Goal: Information Seeking & Learning: Learn about a topic

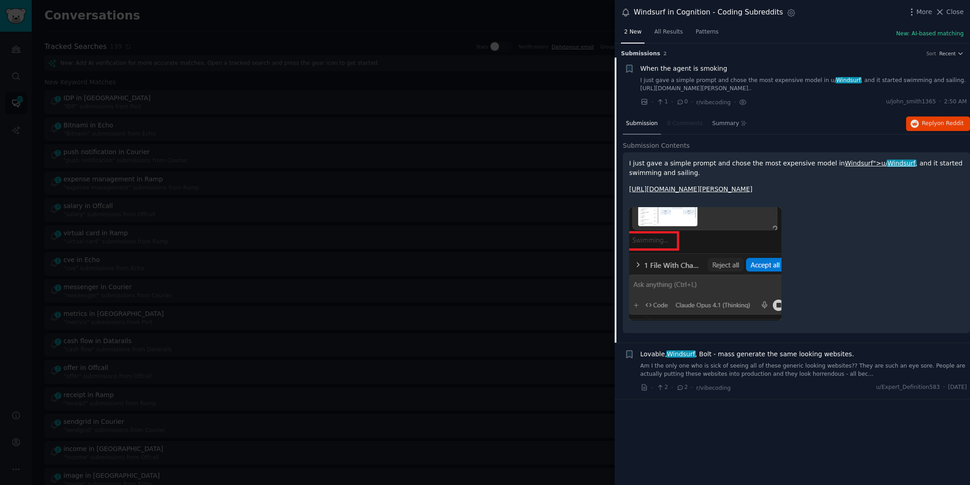
click at [250, 12] on div at bounding box center [485, 242] width 970 height 485
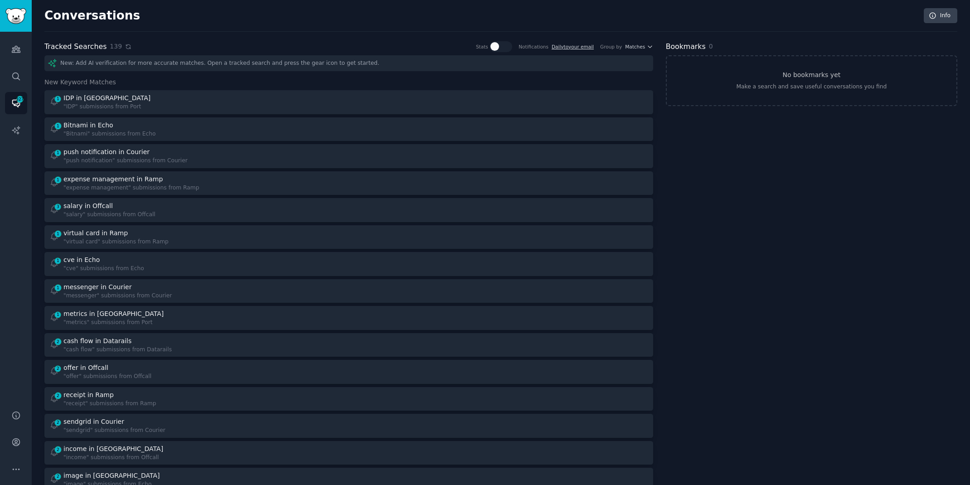
click at [126, 45] on icon at bounding box center [128, 47] width 6 height 6
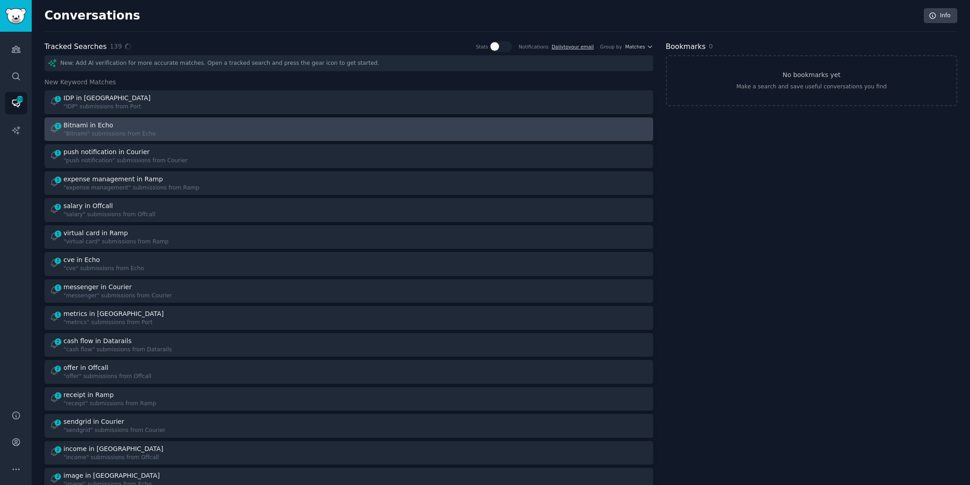
click at [141, 131] on div ""Bitnami" submissions from Echo" at bounding box center [109, 134] width 92 height 8
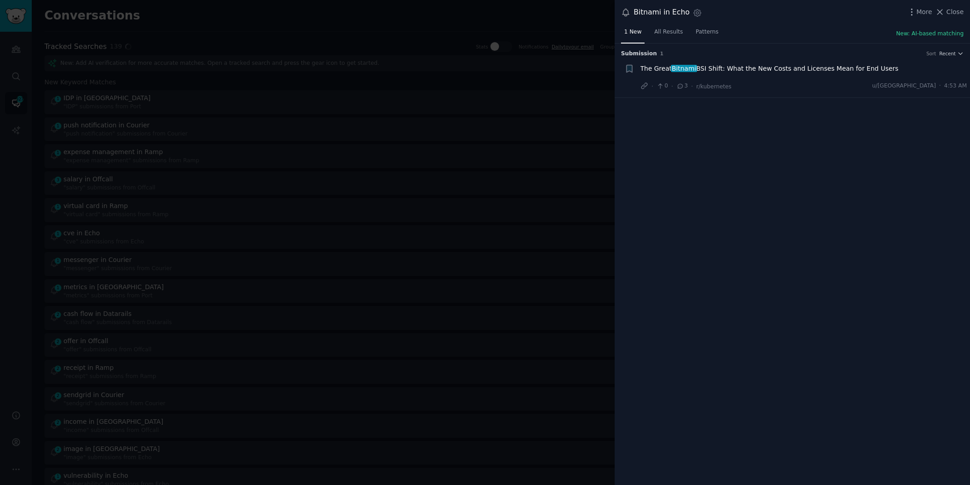
click at [873, 69] on span "The Great Bitnami BSI Shift: What the New Costs and Licenses Mean for End Users" at bounding box center [769, 69] width 258 height 10
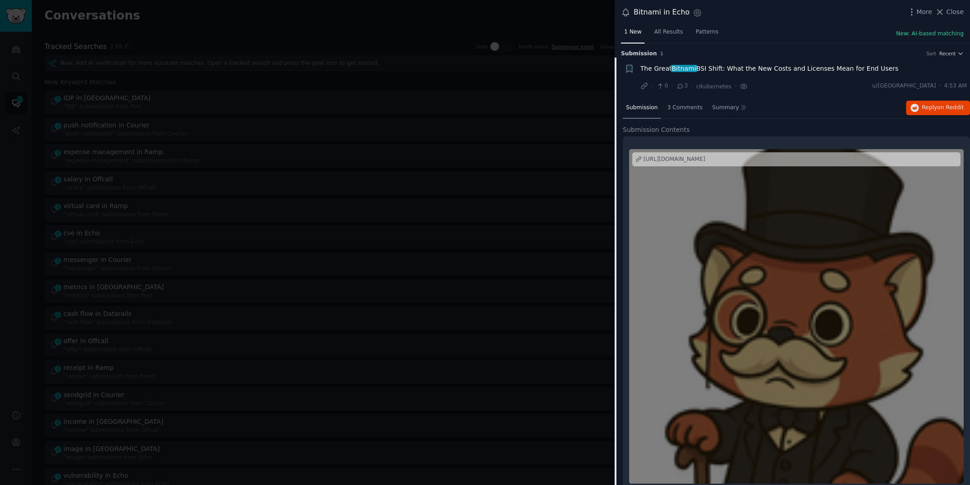
scroll to position [11, 0]
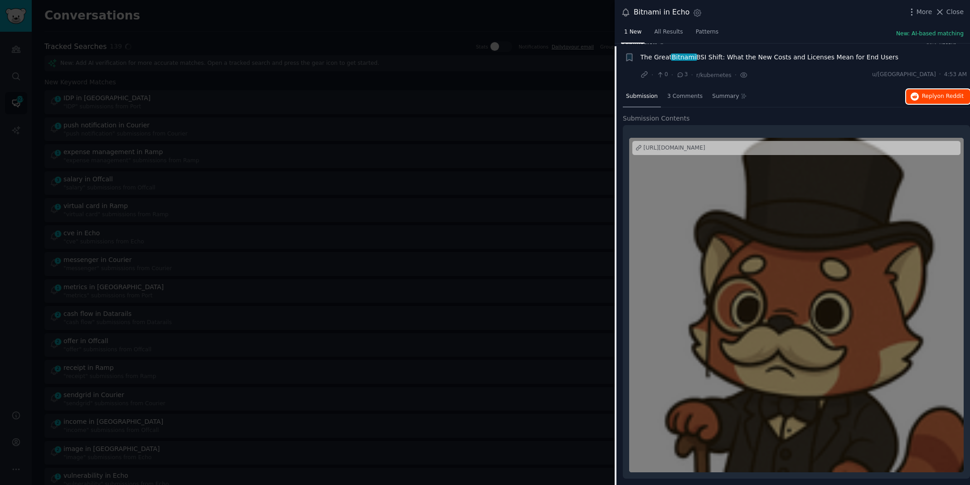
click at [922, 98] on span "Reply on Reddit" at bounding box center [943, 96] width 42 height 8
click at [194, 16] on div at bounding box center [485, 242] width 970 height 485
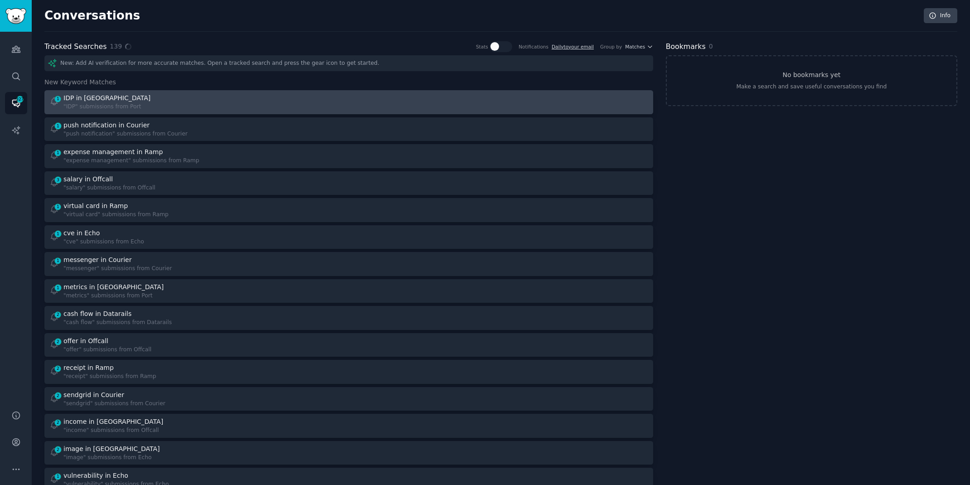
click at [127, 103] on div ""IDP" submissions from Port" at bounding box center [107, 107] width 89 height 8
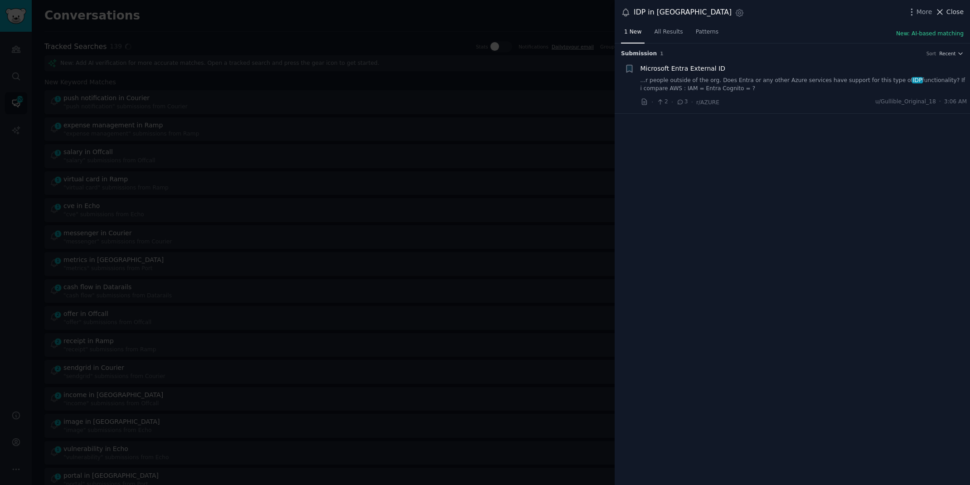
click at [961, 14] on span "Close" at bounding box center [954, 12] width 17 height 10
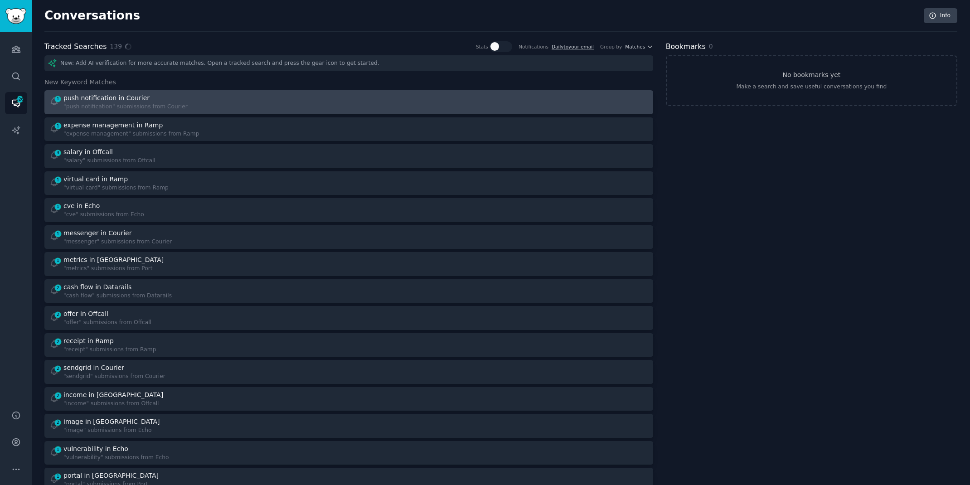
click at [244, 98] on div "1 push notification in Courier "push notification" submissions from Courier" at bounding box center [195, 102] width 293 height 18
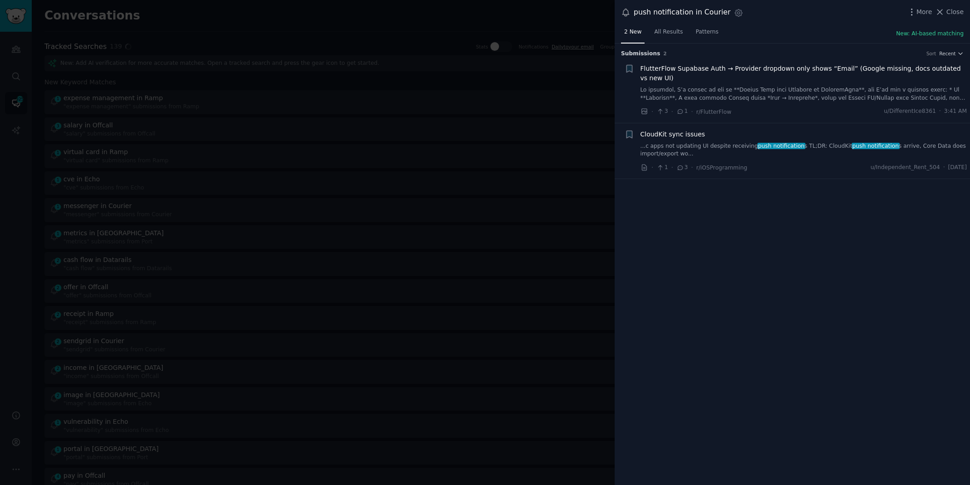
click at [716, 147] on link "...c apps not updating UI despite receiving push notification s TL;DR: CloudKit…" at bounding box center [803, 150] width 327 height 16
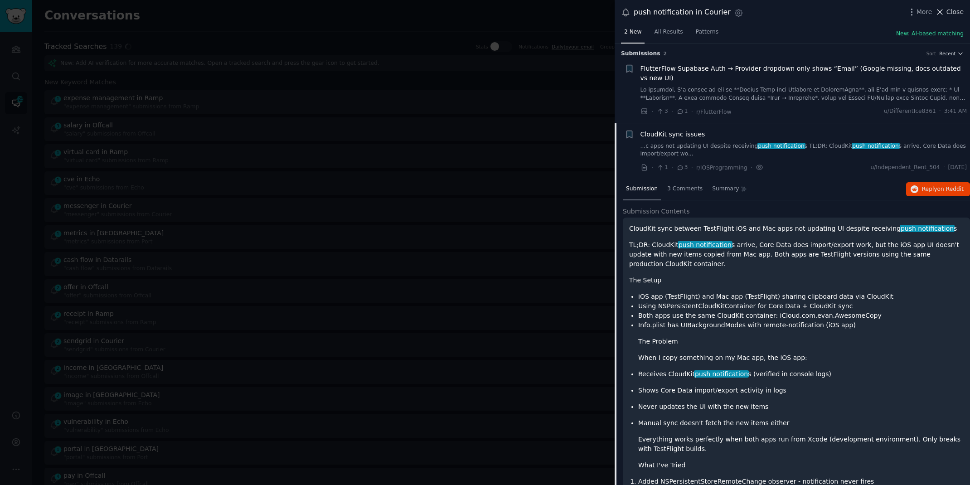
click at [950, 13] on span "Close" at bounding box center [954, 12] width 17 height 10
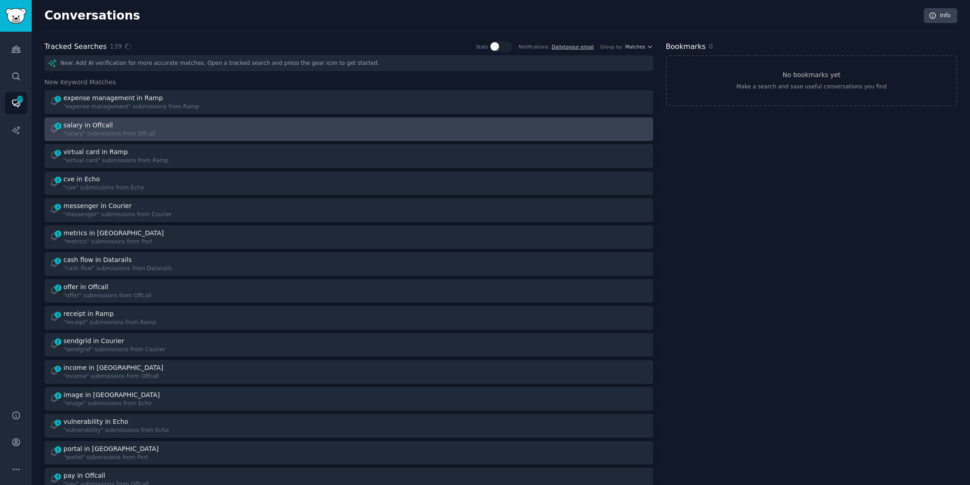
click at [175, 131] on div "3 salary in Offcall "salary" submissions from Offcall" at bounding box center [195, 130] width 293 height 18
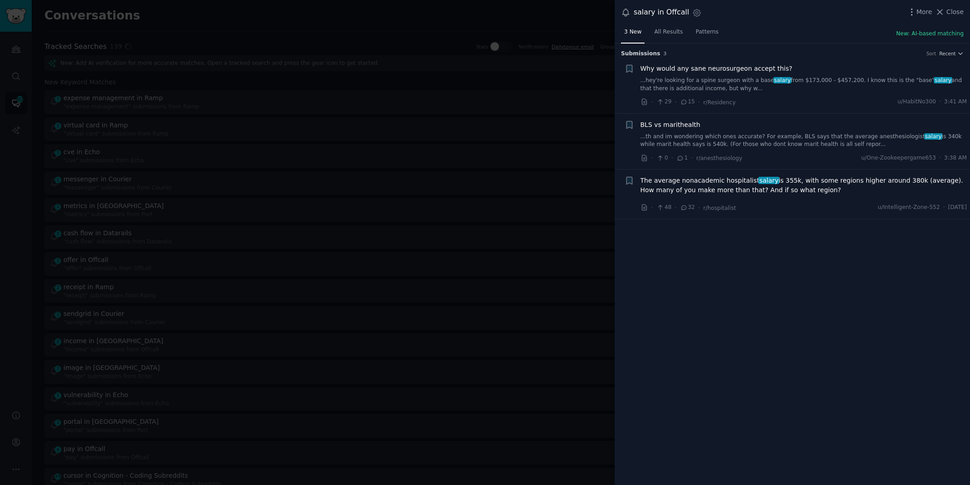
click at [698, 184] on span "The average nonacademic hospitalist salary is 355k, with some regions higher ar…" at bounding box center [803, 185] width 327 height 19
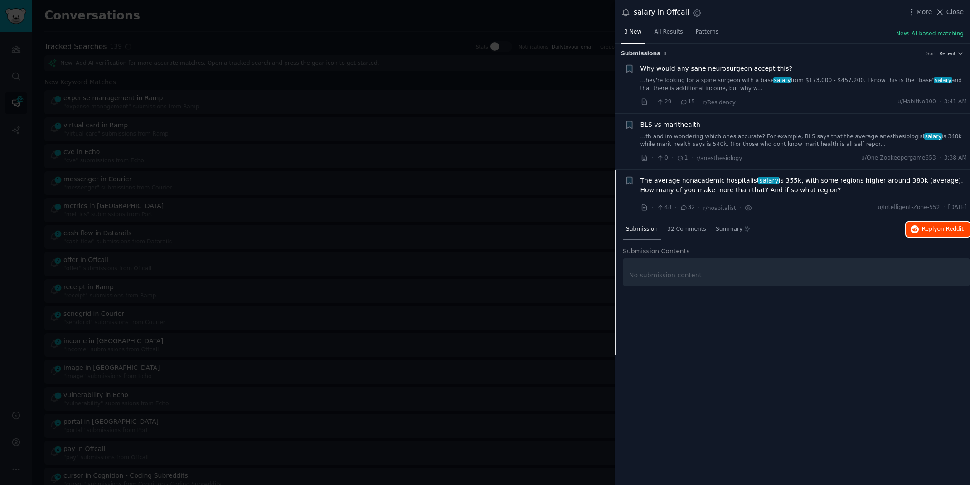
click at [913, 234] on button "Reply on Reddit" at bounding box center [938, 229] width 64 height 15
click at [719, 144] on link "...th and im wondering which ones accurate? For example, BLS says that the aver…" at bounding box center [803, 141] width 327 height 16
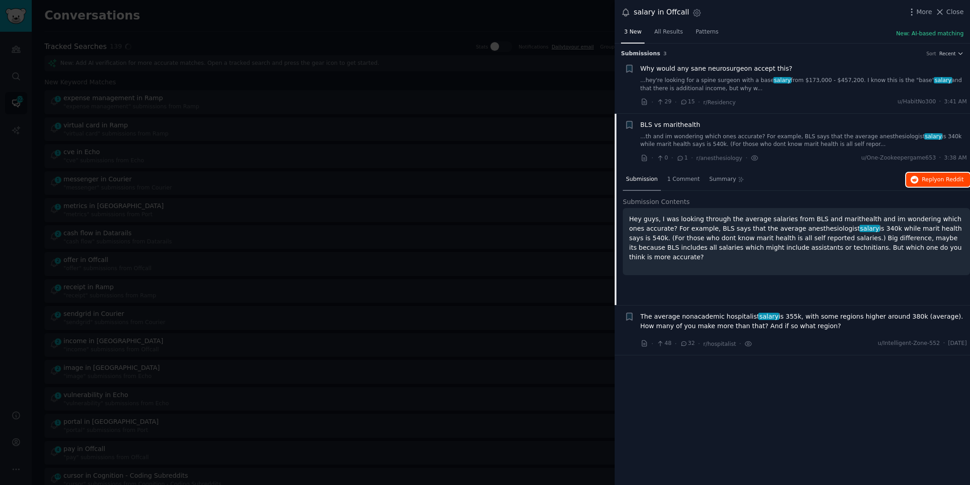
click at [936, 177] on span "Reply on Reddit" at bounding box center [943, 180] width 42 height 8
click at [313, 24] on div at bounding box center [485, 242] width 970 height 485
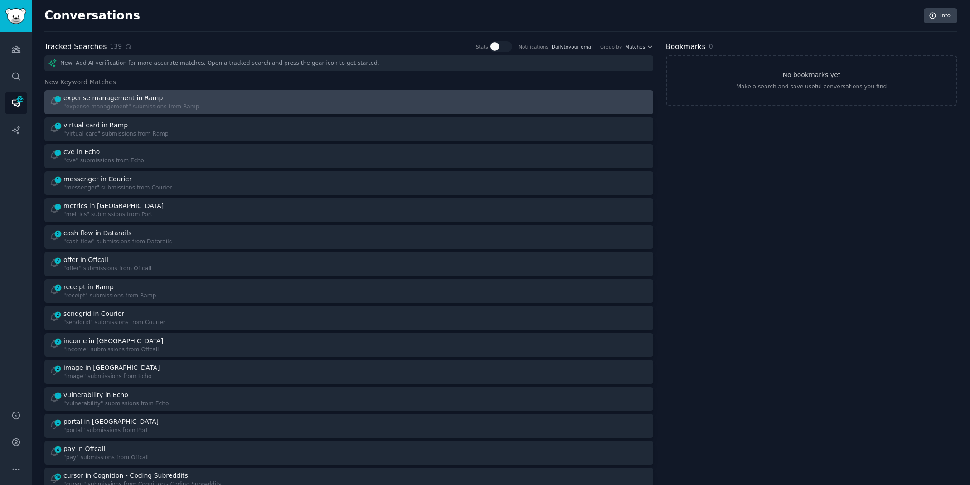
click at [231, 101] on div "1 expense management in Ramp "expense management" submissions from Ramp" at bounding box center [195, 102] width 293 height 18
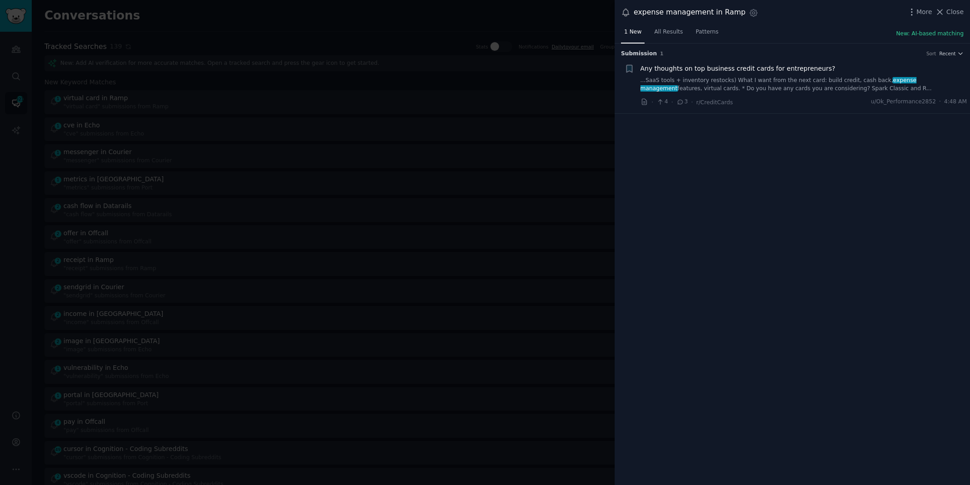
click at [746, 90] on link "...SaaS tools + inventory restocks) What I want from the next card: build credi…" at bounding box center [803, 85] width 327 height 16
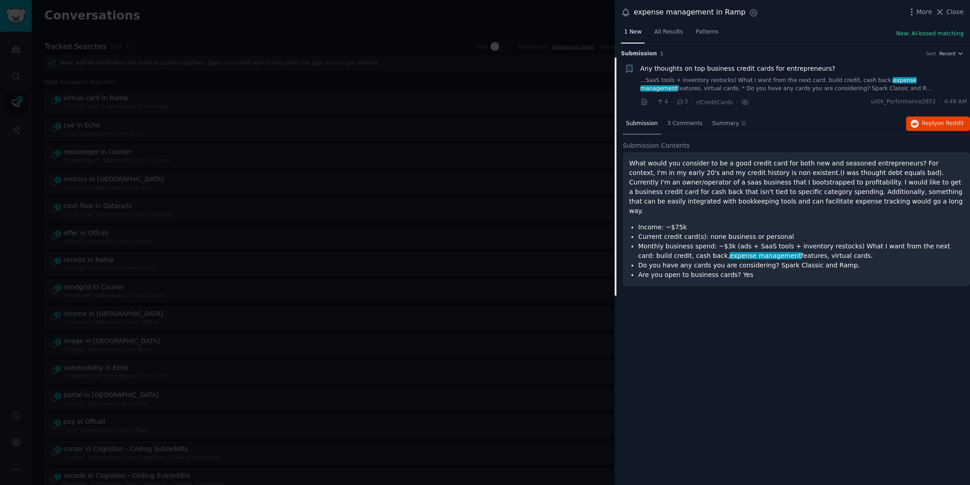
click at [527, 13] on div at bounding box center [485, 242] width 970 height 485
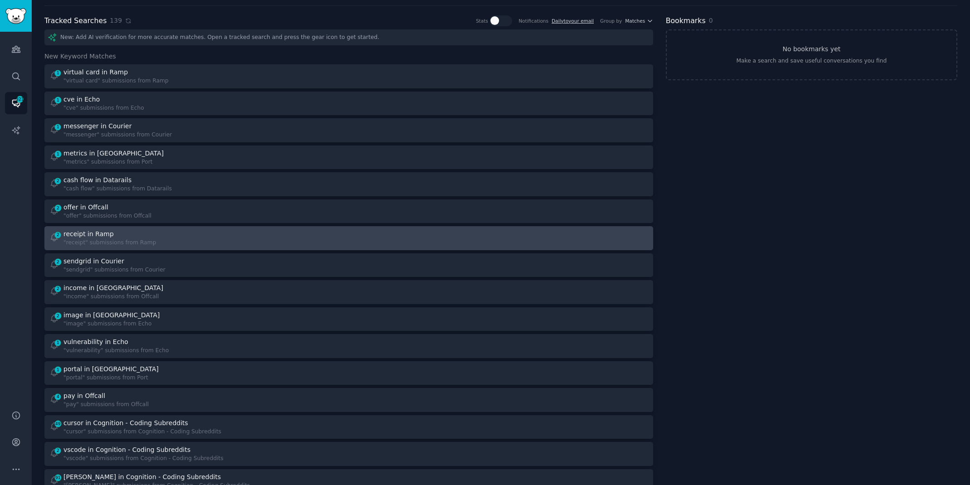
scroll to position [29, 0]
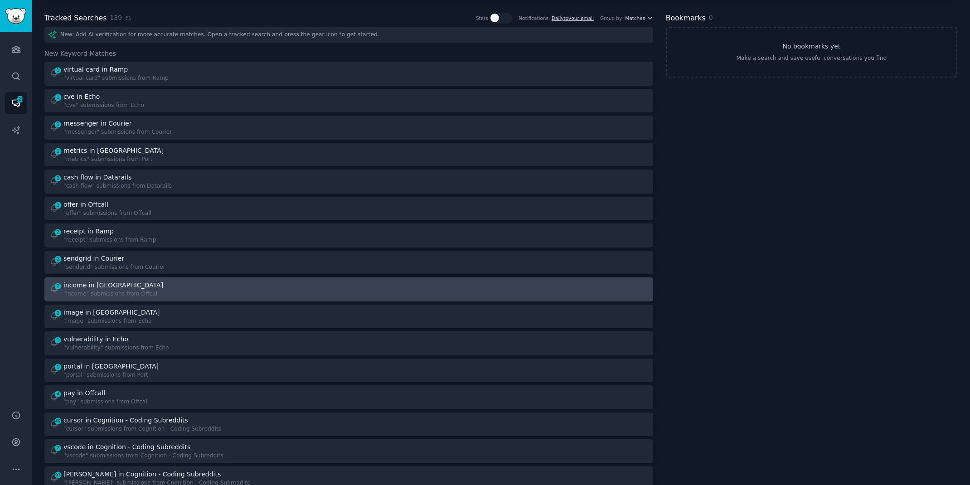
click at [167, 281] on div "2 income in Offcall "income" submissions from Offcall" at bounding box center [195, 290] width 293 height 18
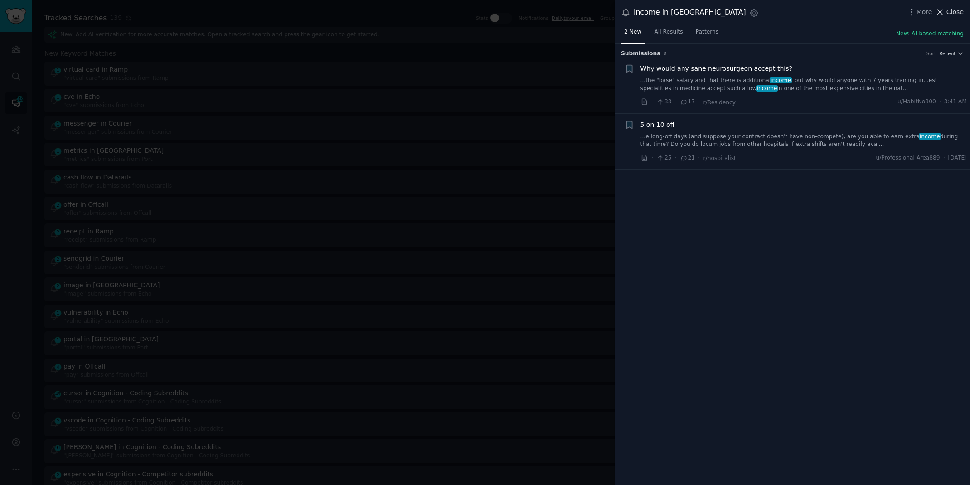
click at [946, 7] on button "Close" at bounding box center [949, 12] width 29 height 10
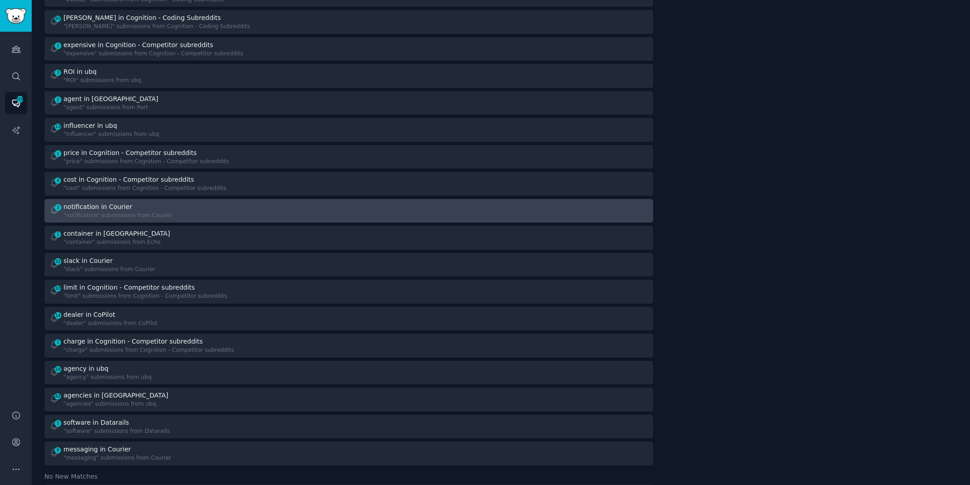
scroll to position [406, 0]
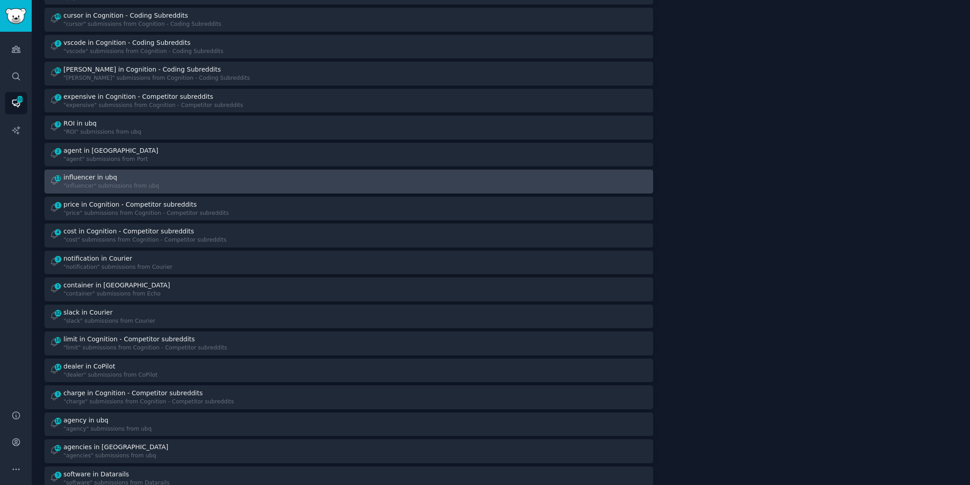
click at [108, 183] on div ""influencer" submissions from ubq" at bounding box center [111, 186] width 96 height 8
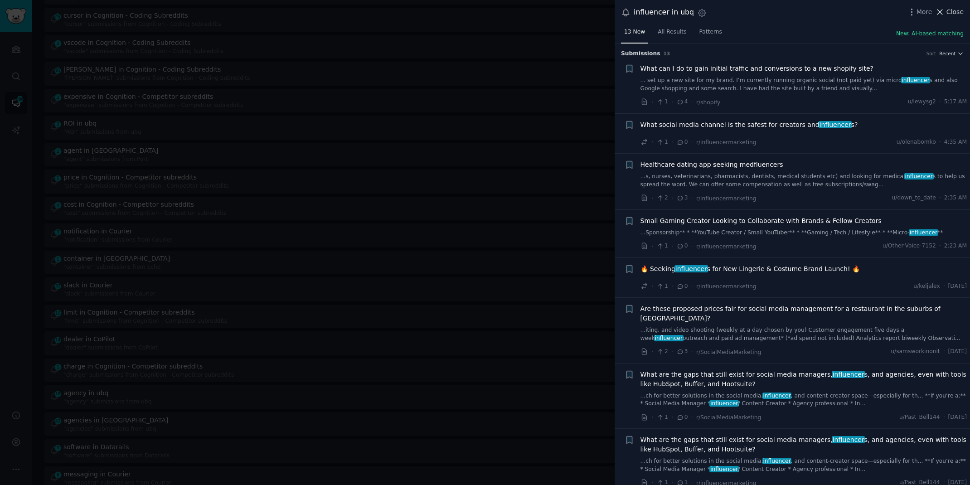
click at [957, 10] on span "Close" at bounding box center [954, 12] width 17 height 10
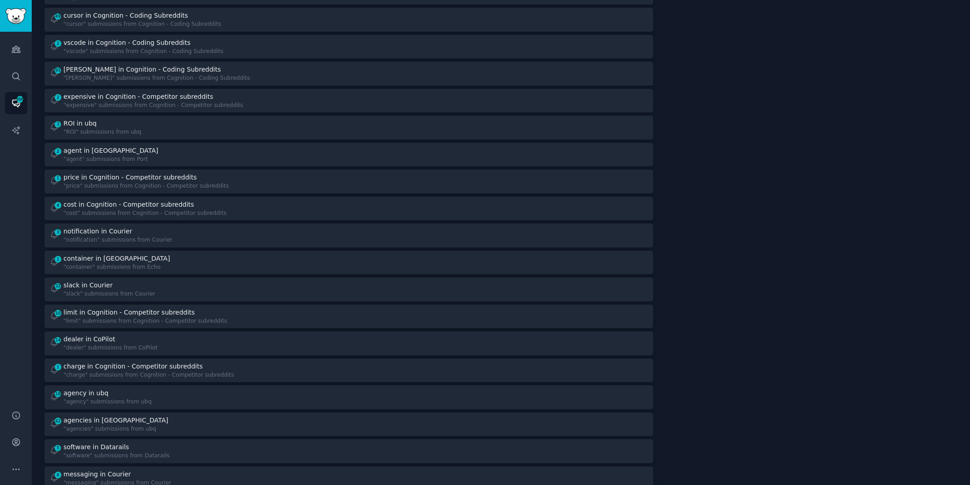
scroll to position [397, 0]
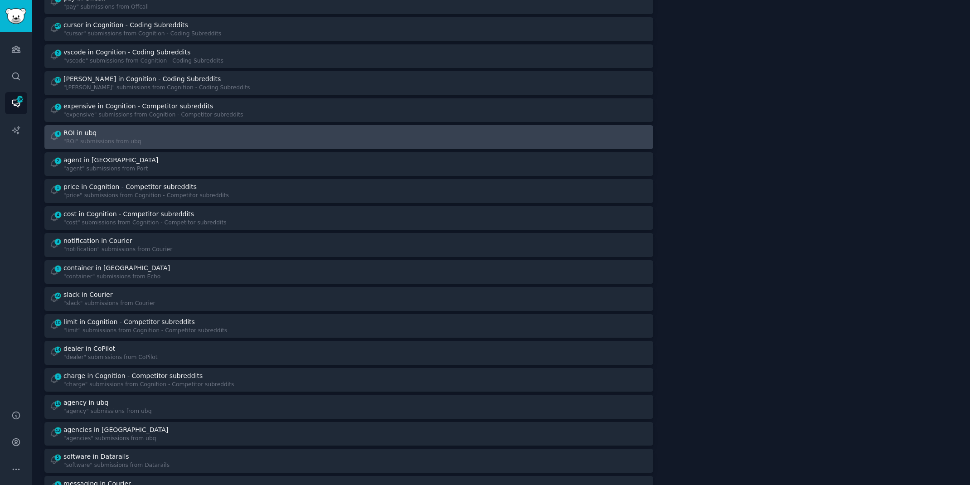
click at [102, 132] on div "ROI in ubq" at bounding box center [102, 133] width 78 height 10
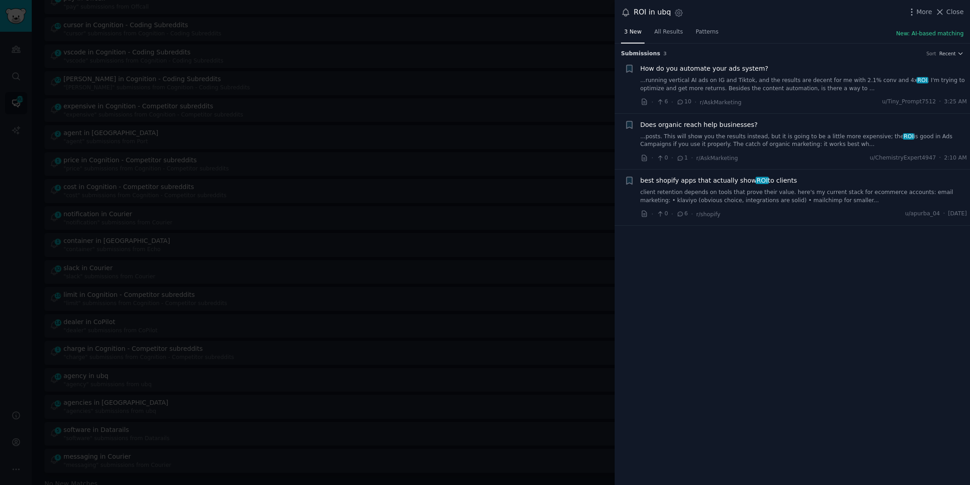
click at [731, 209] on div "· 0 · 6 · r/shopify u/apurba_04 · [DATE]" at bounding box center [803, 214] width 327 height 10
click at [735, 192] on link "client retention depends on tools that prove their value. here's my current sta…" at bounding box center [803, 197] width 327 height 16
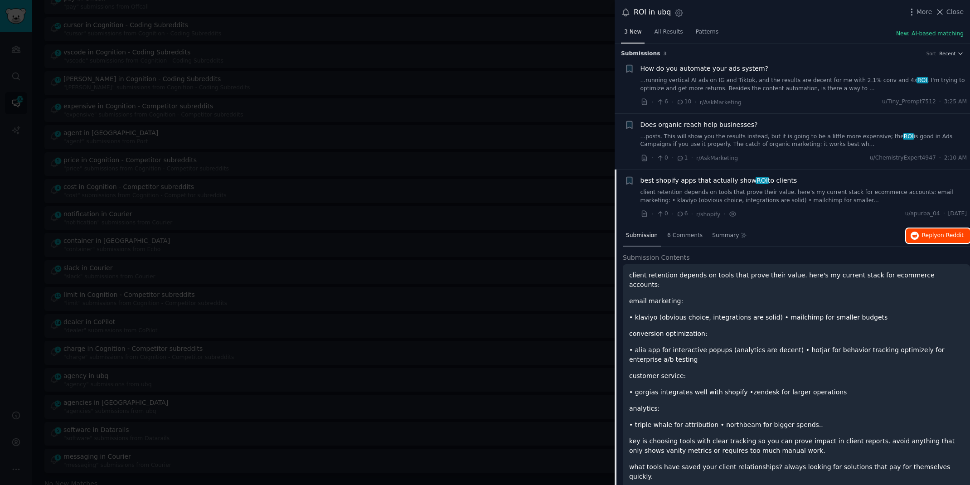
click at [940, 233] on span "on Reddit" at bounding box center [950, 235] width 26 height 6
click at [280, 12] on div at bounding box center [485, 242] width 970 height 485
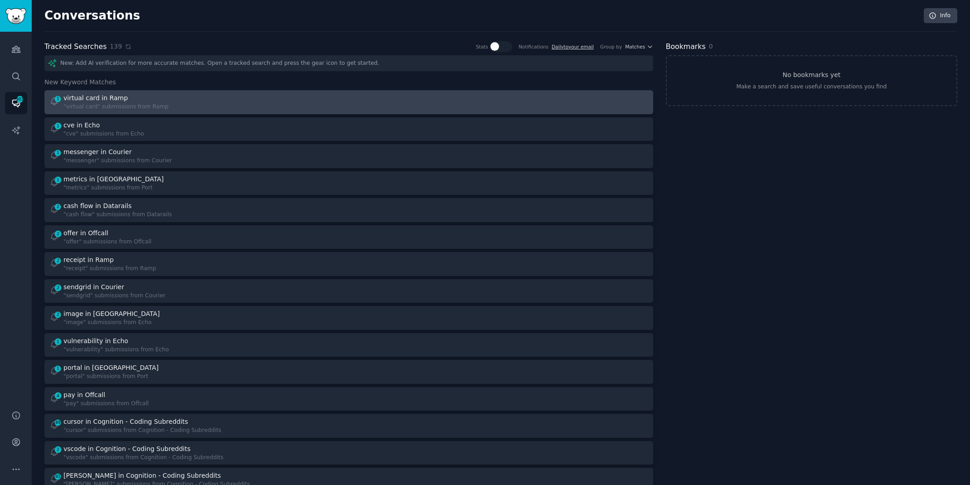
click at [273, 105] on div "1 virtual card in Ramp "virtual card" submissions from Ramp" at bounding box center [195, 102] width 293 height 18
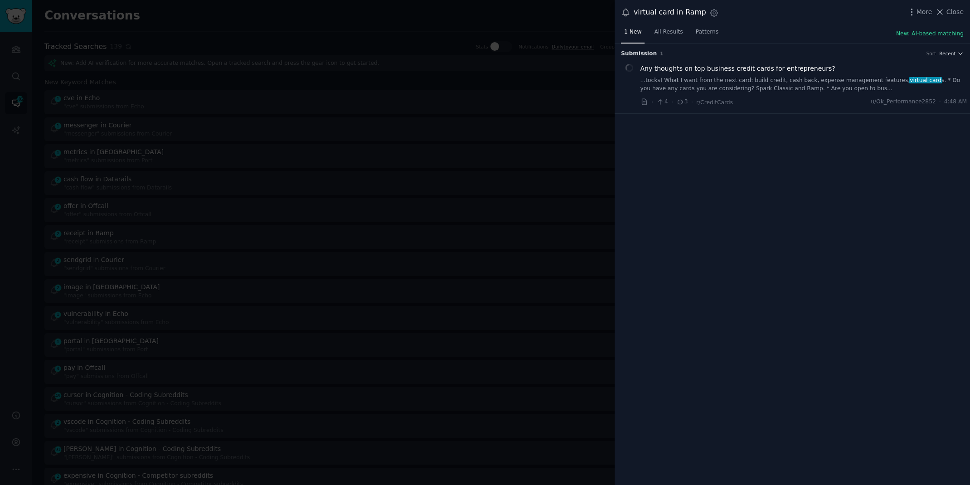
click at [913, 78] on span "virtual card" at bounding box center [925, 80] width 33 height 6
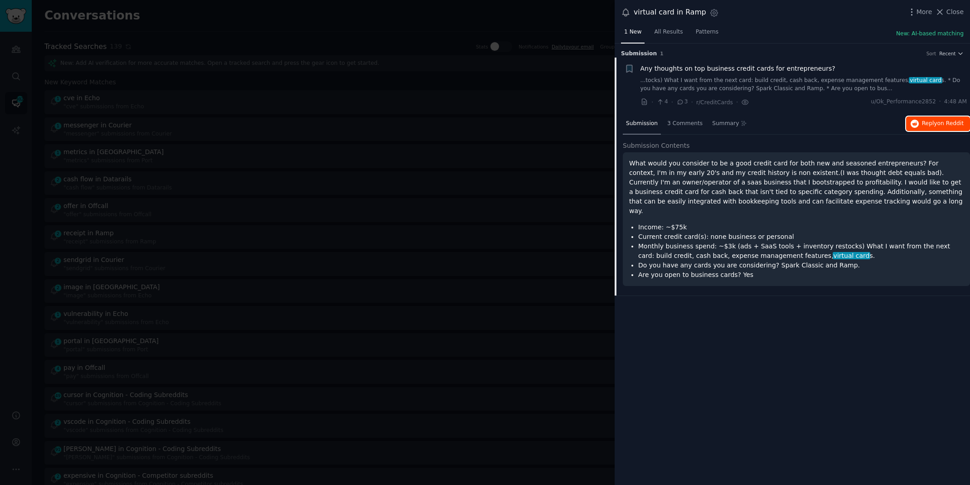
click at [918, 122] on icon "button" at bounding box center [915, 124] width 8 height 8
click at [268, 5] on div at bounding box center [485, 242] width 970 height 485
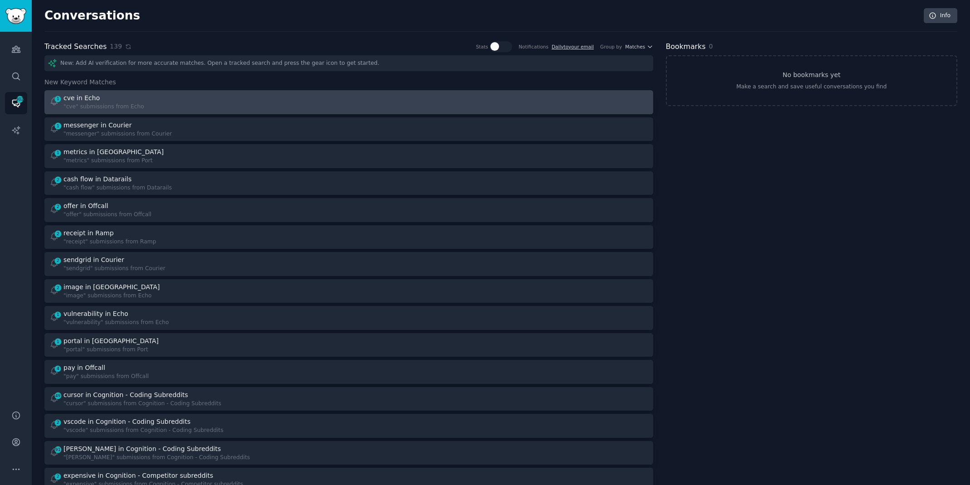
click at [251, 95] on div "1 cve in Echo "cve" submissions from Echo" at bounding box center [195, 102] width 293 height 18
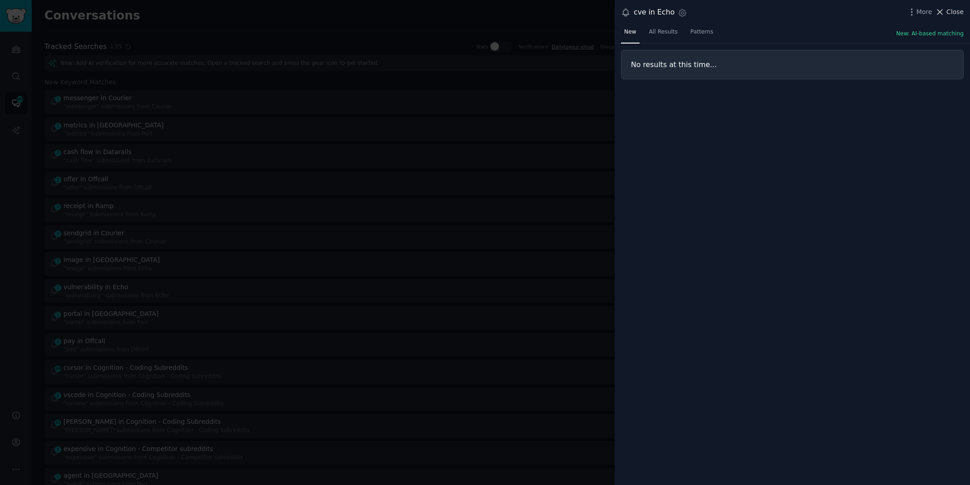
click at [955, 10] on span "Close" at bounding box center [954, 12] width 17 height 10
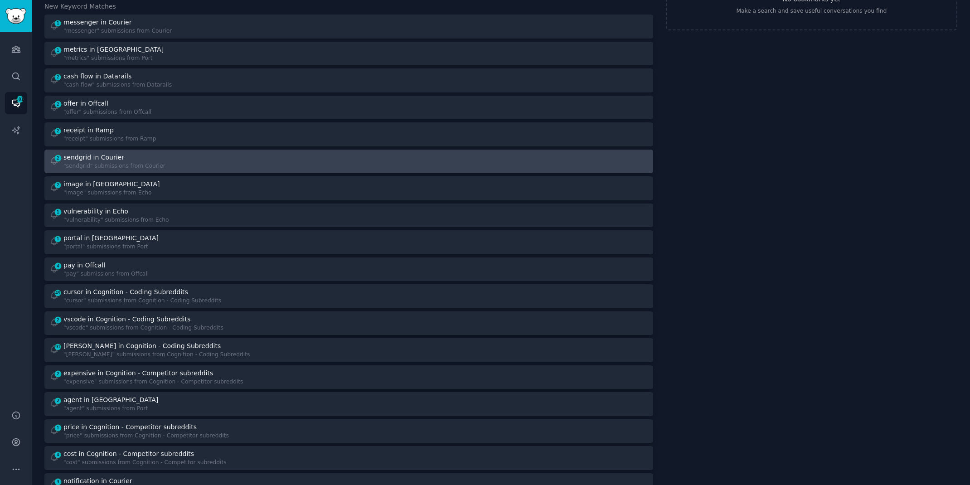
scroll to position [77, 0]
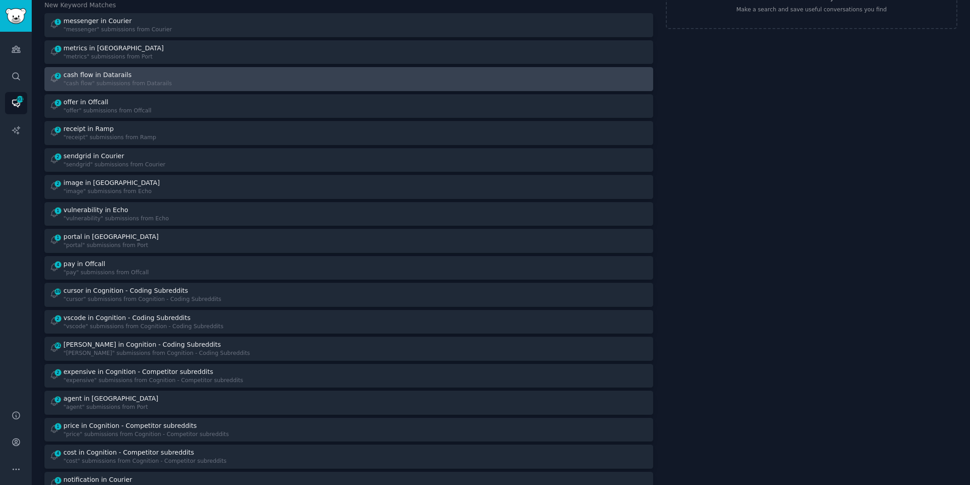
click at [255, 81] on div "2 cash flow in Datarails "cash flow" submissions from Datarails" at bounding box center [195, 79] width 293 height 18
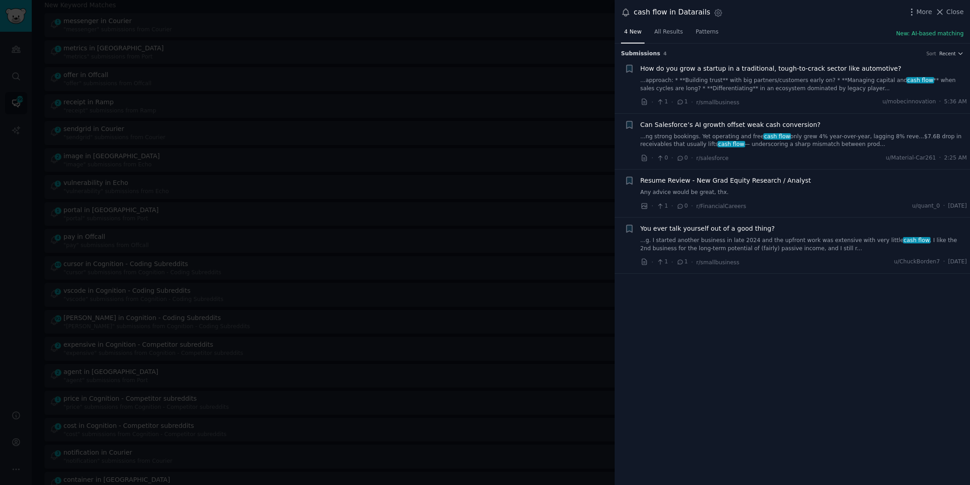
click at [354, 5] on div at bounding box center [485, 242] width 970 height 485
